Goal: Task Accomplishment & Management: Manage account settings

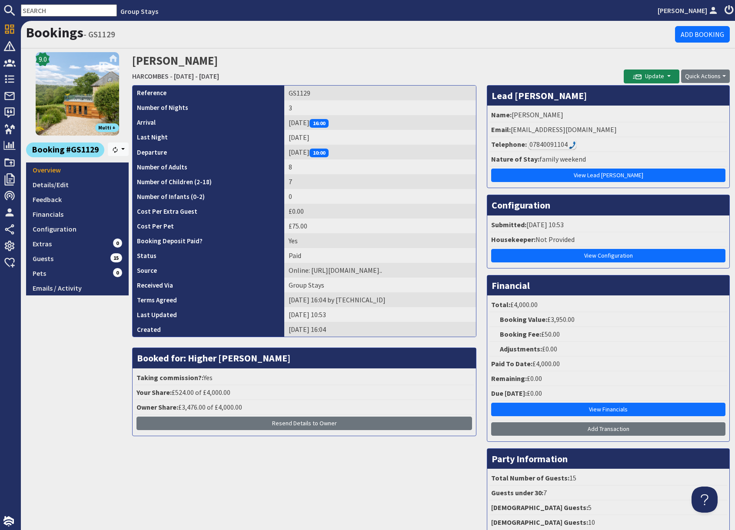
click at [40, 10] on input "text" at bounding box center [69, 10] width 96 height 12
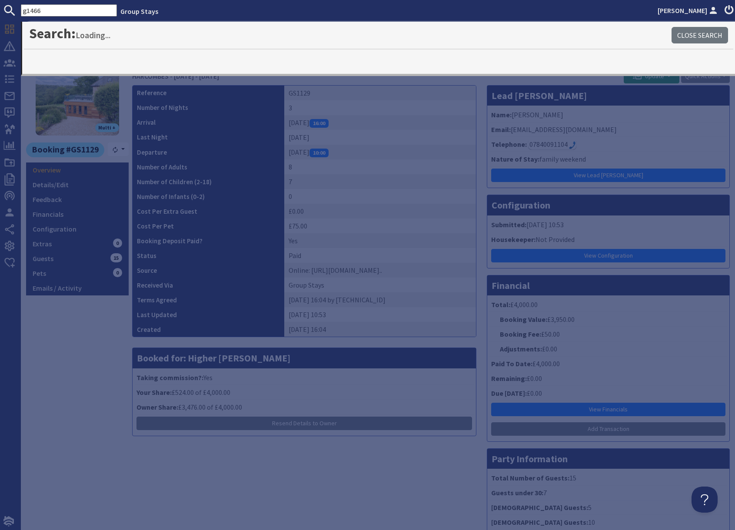
type input "g1466"
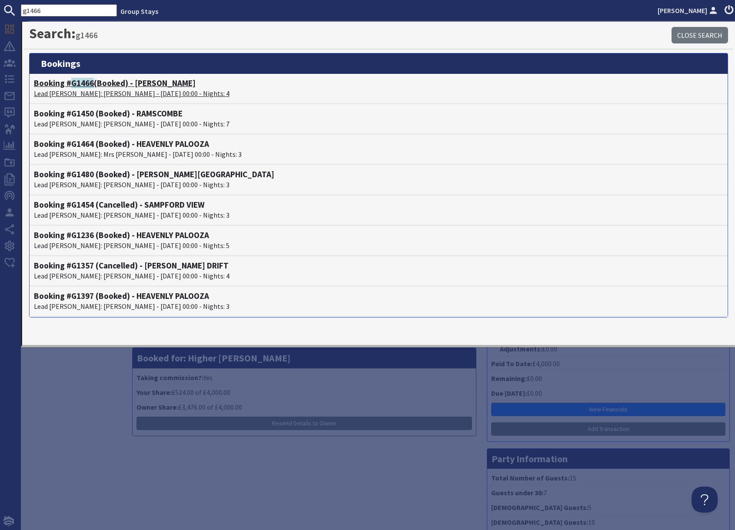
click at [90, 82] on span "G1466" at bounding box center [82, 83] width 23 height 10
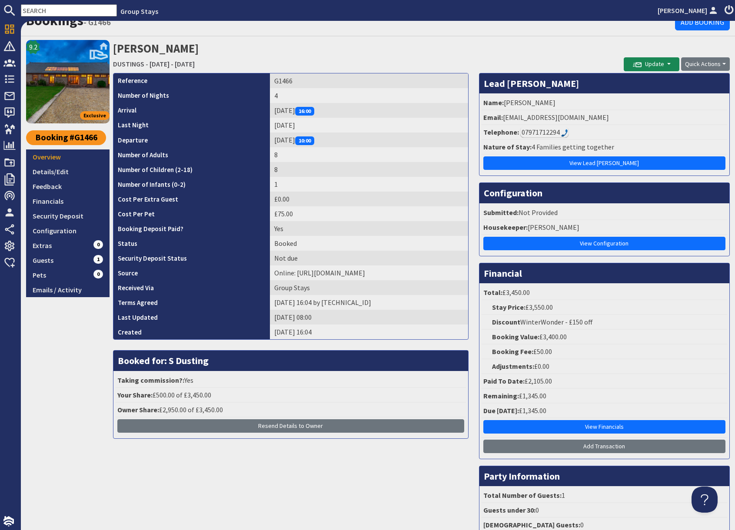
click at [351, 60] on h2 "[PERSON_NAME] DUSTINGS - [DATE] - [DATE]" at bounding box center [368, 55] width 511 height 31
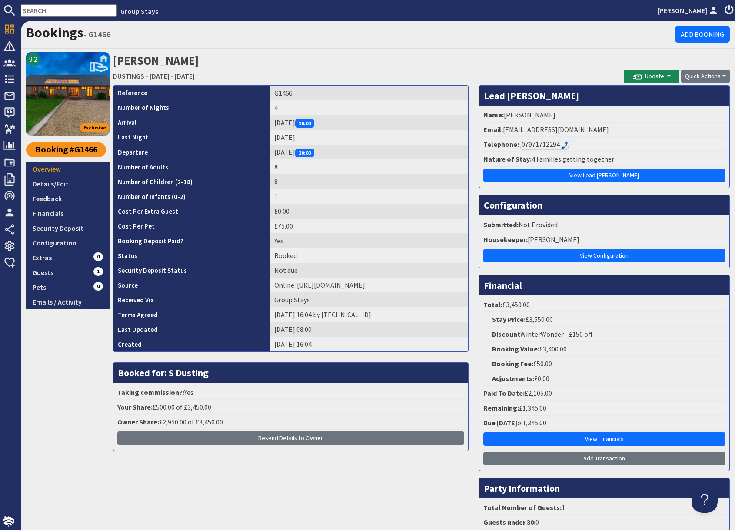
scroll to position [0, 0]
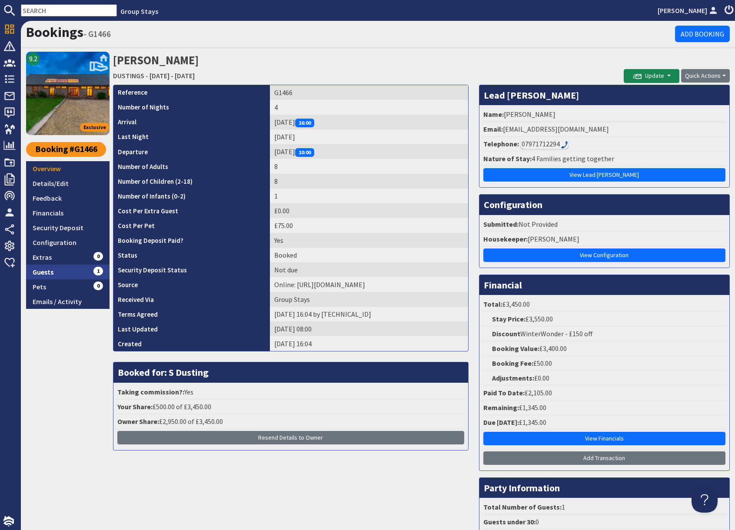
click at [54, 274] on link "Guests 1" at bounding box center [67, 272] width 83 height 15
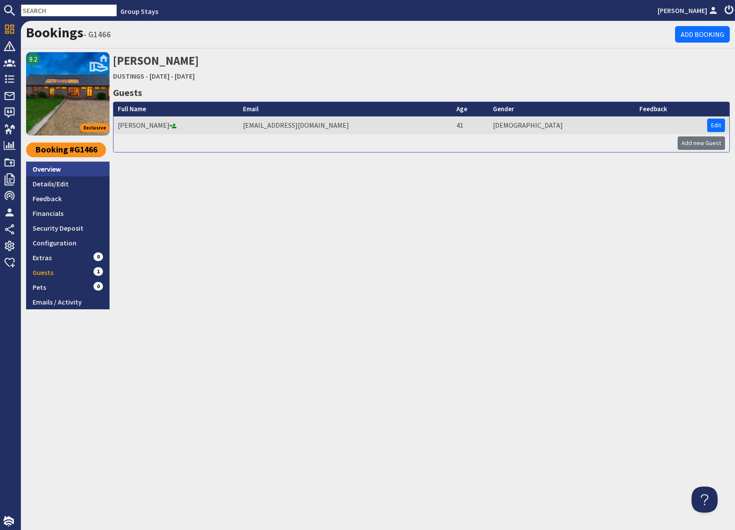
click at [60, 173] on link "Overview" at bounding box center [67, 169] width 83 height 15
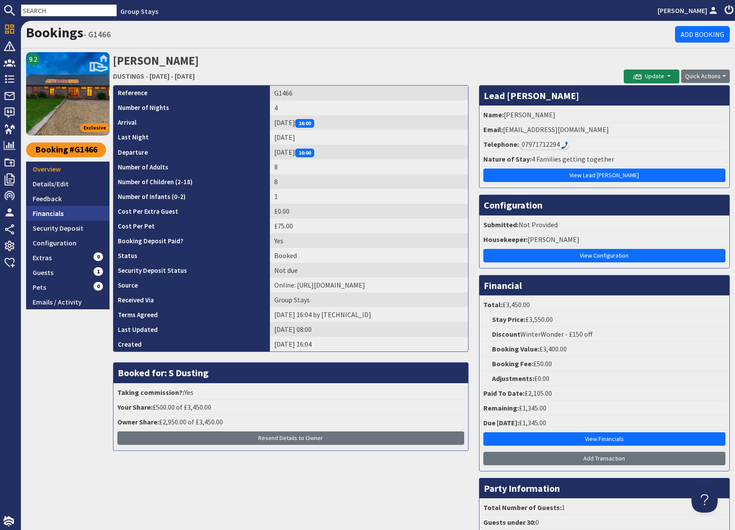
click at [52, 211] on link "Financials" at bounding box center [67, 213] width 83 height 15
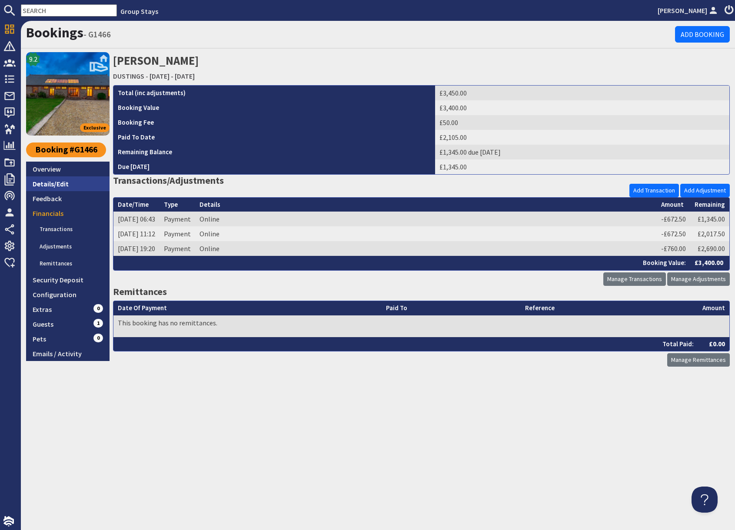
click at [58, 183] on link "Details/Edit" at bounding box center [67, 184] width 83 height 15
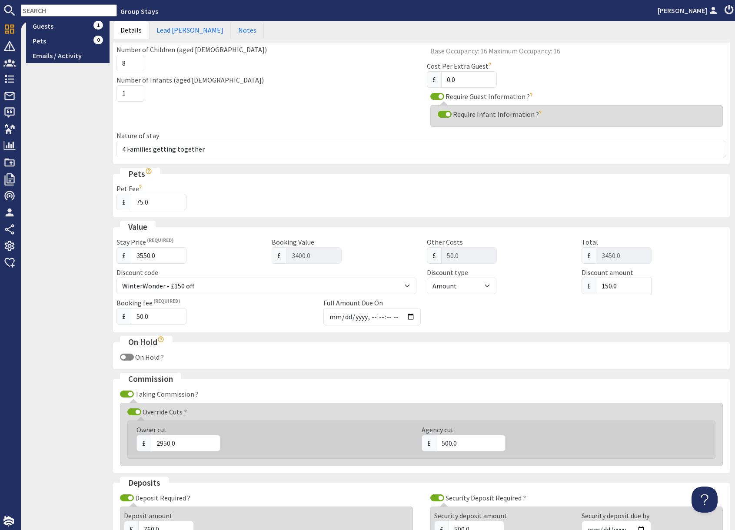
scroll to position [246, 0]
click at [411, 317] on input "Full Amount Due On" at bounding box center [371, 317] width 97 height 17
type input "[DATE]T01:00:59"
click at [518, 361] on div "On Hold ?" at bounding box center [422, 358] width 610 height 10
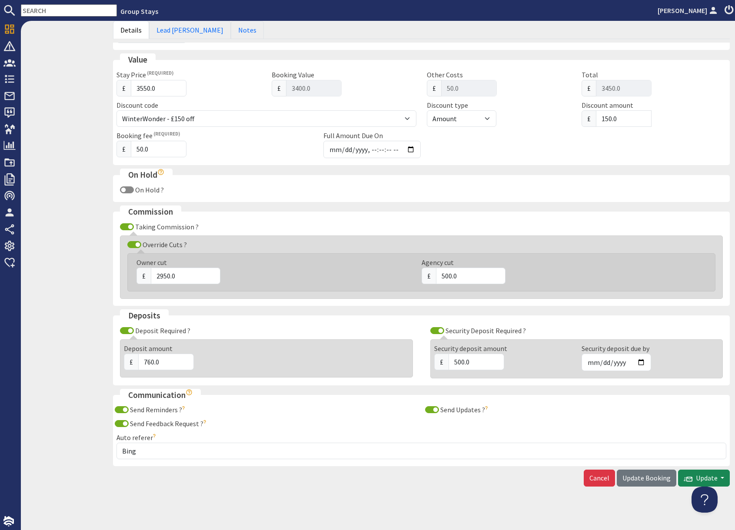
scroll to position [418, 0]
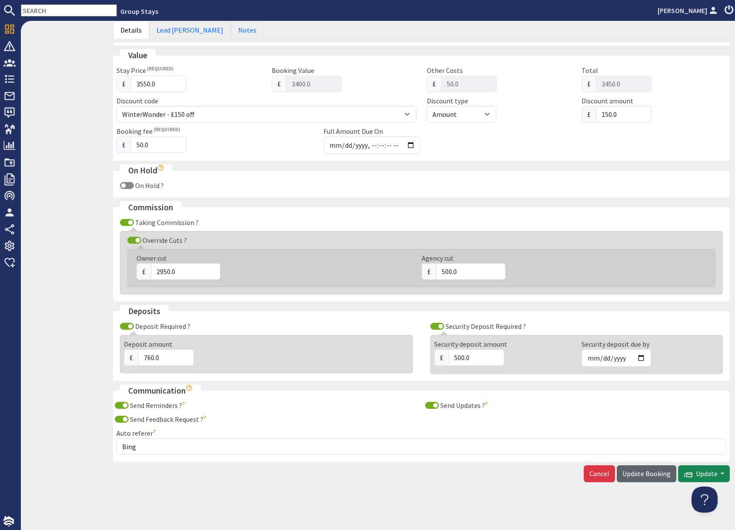
click at [652, 477] on span "Update Booking" at bounding box center [647, 474] width 48 height 9
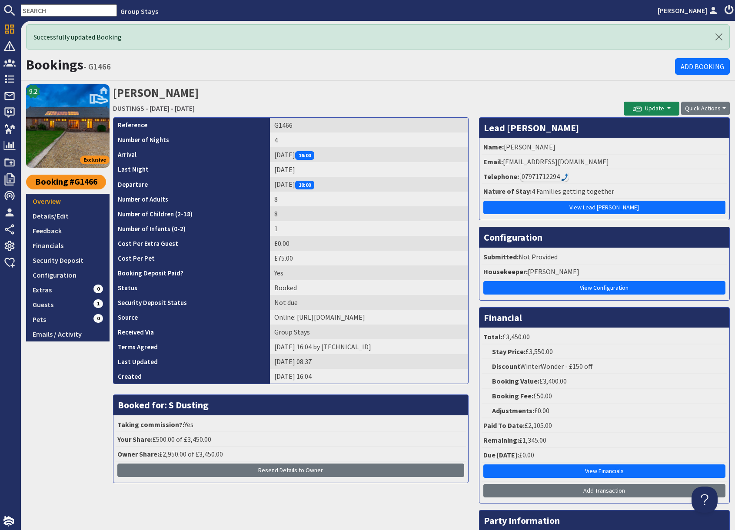
click at [589, 84] on h2 "[PERSON_NAME] DUSTINGS - [DATE] - [DATE]" at bounding box center [368, 99] width 511 height 31
click at [668, 107] on button "Update" at bounding box center [652, 109] width 56 height 14
click at [654, 129] on button "Send Booking Update Email" at bounding box center [672, 127] width 97 height 14
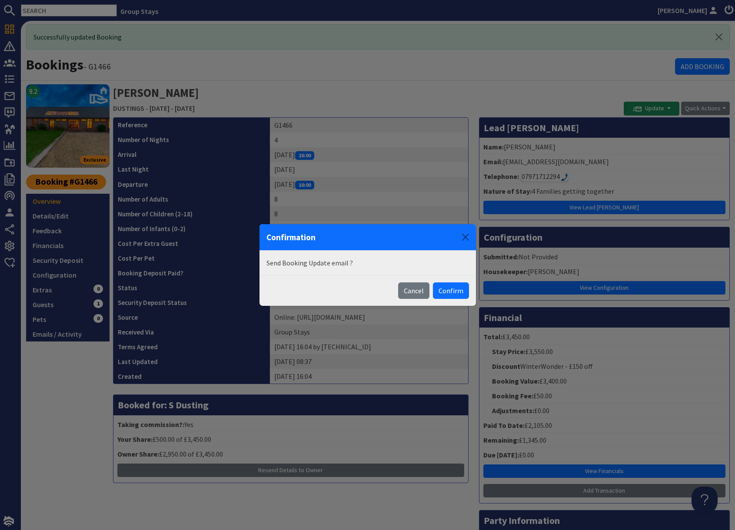
drag, startPoint x: 455, startPoint y: 293, endPoint x: 456, endPoint y: 215, distance: 77.8
click at [455, 291] on button "Confirm" at bounding box center [451, 291] width 36 height 17
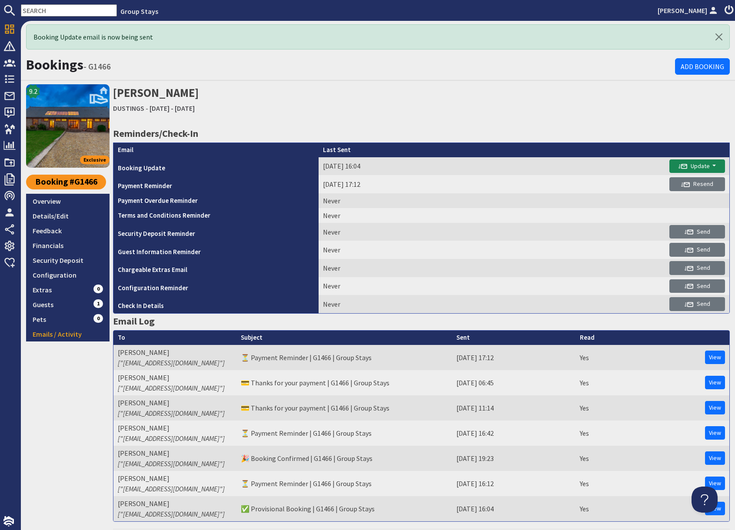
click at [42, 9] on input "text" at bounding box center [69, 10] width 96 height 12
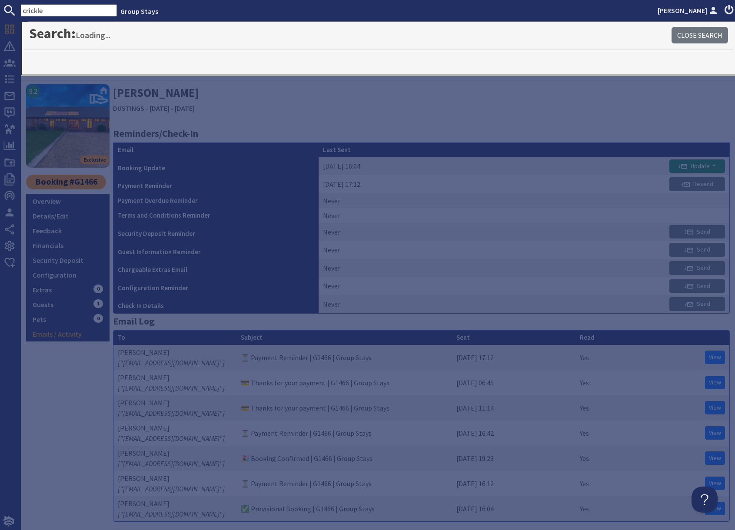
type input "crickle"
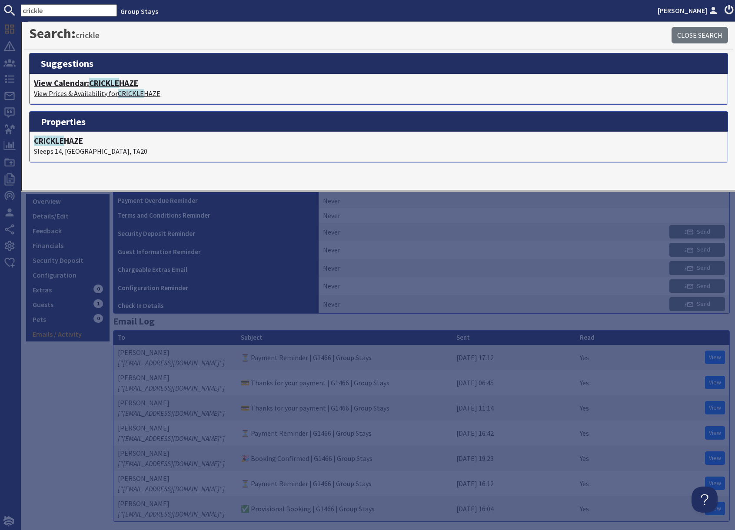
click at [97, 92] on p "View Prices & Availability for CRICKLE HAZE" at bounding box center [379, 93] width 690 height 10
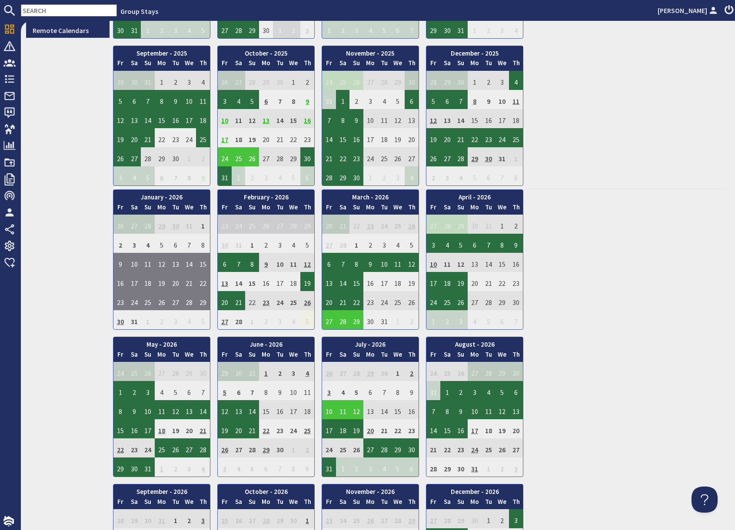
scroll to position [351, 0]
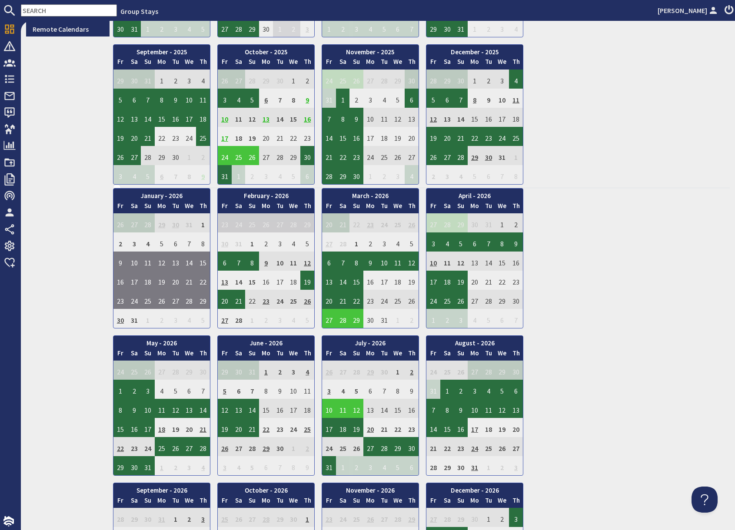
click at [224, 285] on td "13" at bounding box center [225, 280] width 14 height 19
